Goal: Browse casually

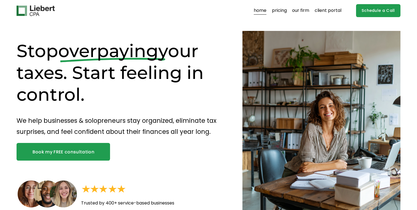
click at [21, 121] on p "We help businesses & solopreneurs stay organized, eliminate tax surprises, and …" at bounding box center [120, 126] width 206 height 22
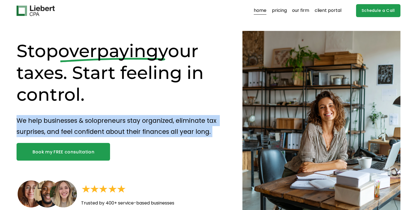
click at [21, 121] on p "We help businesses & solopreneurs stay organized, eliminate tax surprises, and …" at bounding box center [120, 126] width 206 height 22
copy div "We help businesses & solopreneurs stay organized, eliminate tax surprises, and …"
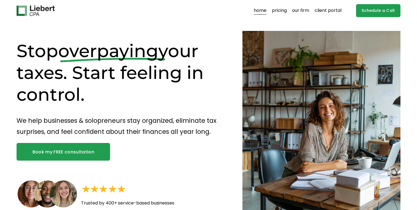
click at [39, 51] on h1 "Stop overpaying your taxes. Start feeling in control." at bounding box center [120, 72] width 206 height 65
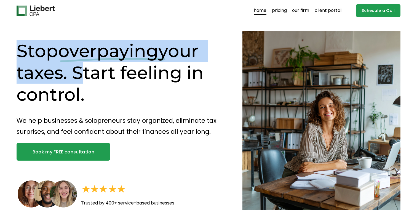
drag, startPoint x: 39, startPoint y: 51, endPoint x: 67, endPoint y: 72, distance: 34.6
click at [67, 72] on h1 "Stop overpaying your taxes. Start feeling in control." at bounding box center [120, 72] width 206 height 65
copy h1 "Stop overpaying your taxes."
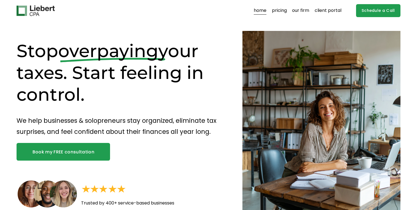
click at [19, 122] on p "We help businesses & solopreneurs stay organized, eliminate tax surprises, and …" at bounding box center [120, 126] width 206 height 22
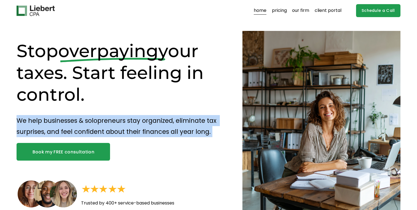
click at [19, 122] on p "We help businesses & solopreneurs stay organized, eliminate tax surprises, and …" at bounding box center [120, 126] width 206 height 22
copy div "We help businesses & solopreneurs stay organized, eliminate tax surprises, and …"
